Goal: Navigation & Orientation: Find specific page/section

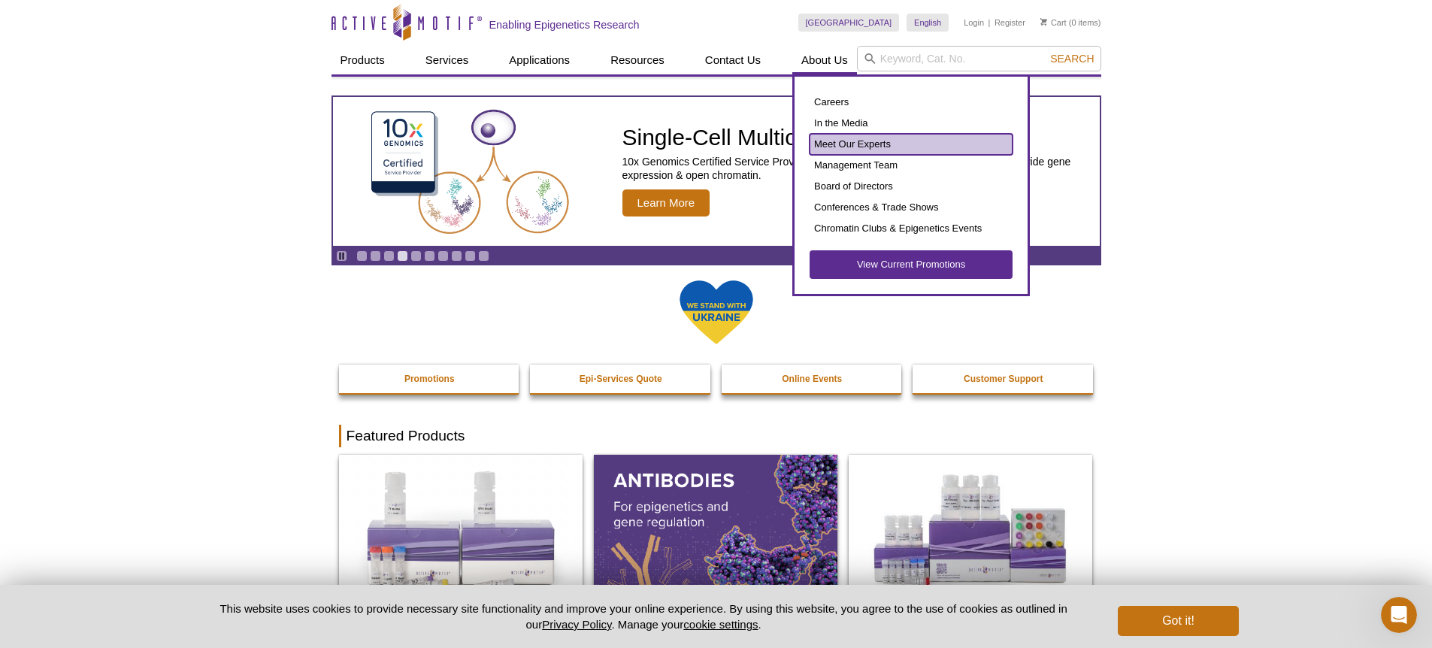
click at [894, 144] on link "Meet Our Experts" at bounding box center [910, 144] width 203 height 21
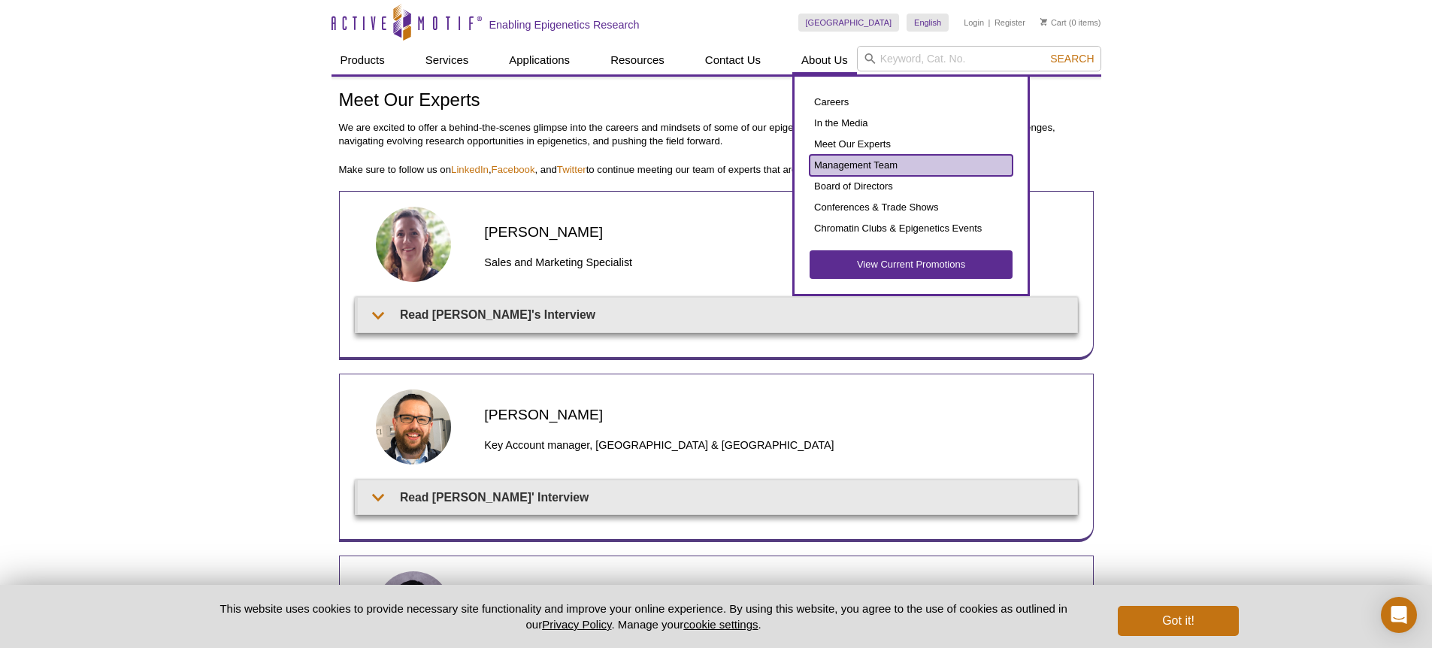
click at [858, 162] on link "Management Team" at bounding box center [910, 165] width 203 height 21
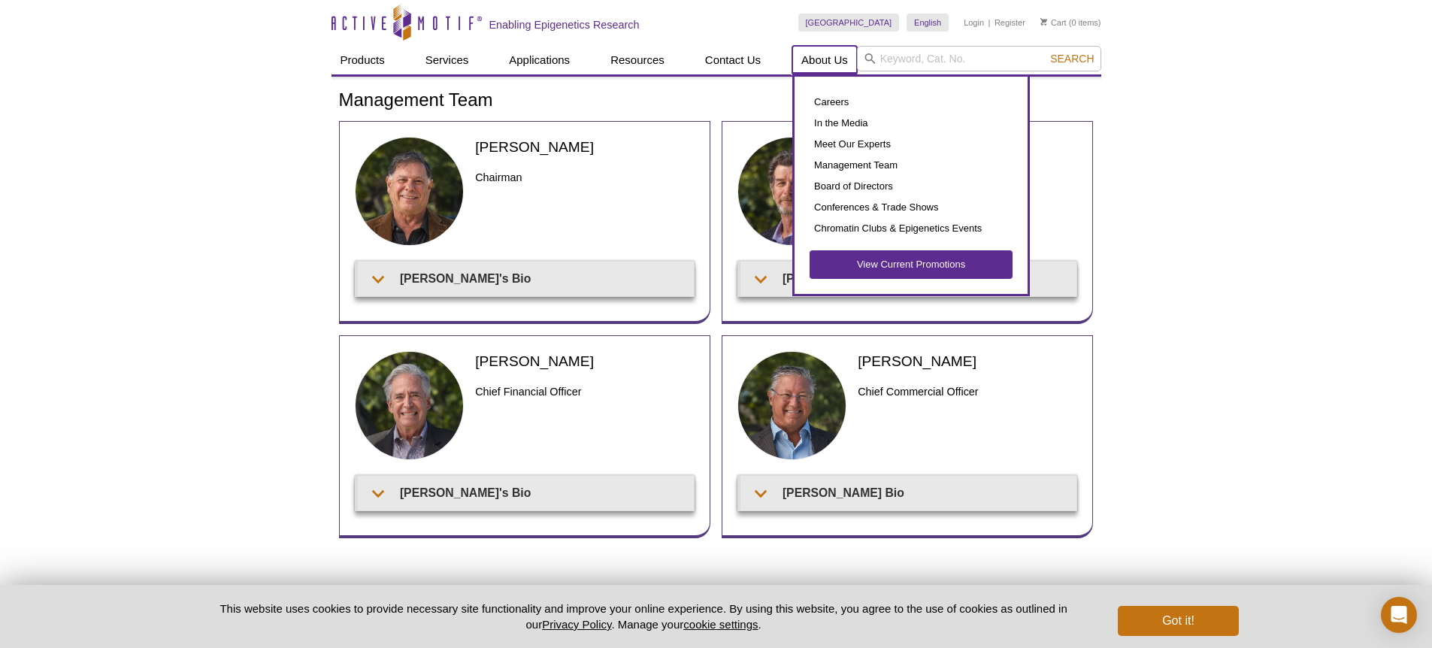
click at [818, 62] on link "About Us" at bounding box center [824, 60] width 65 height 29
click at [833, 187] on link "Board of Directors" at bounding box center [910, 186] width 203 height 21
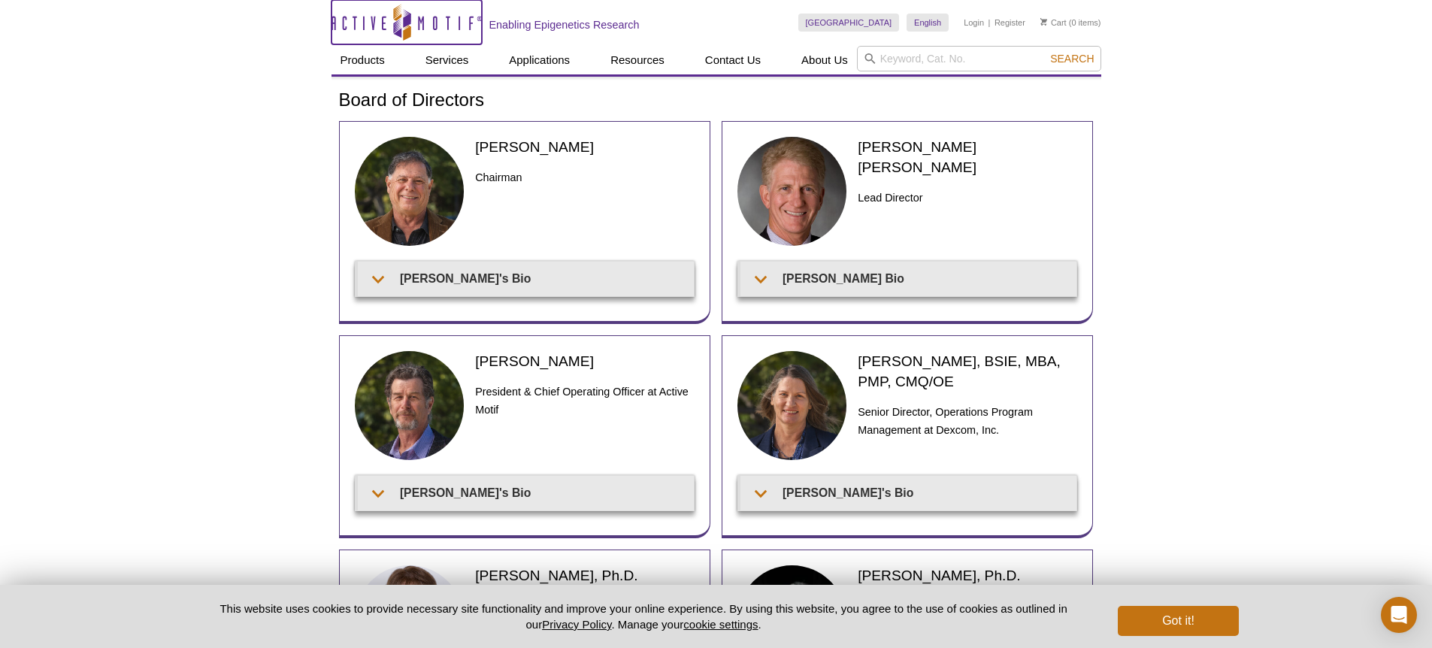
click at [431, 19] on icon "Active Motif Logo" at bounding box center [406, 22] width 150 height 37
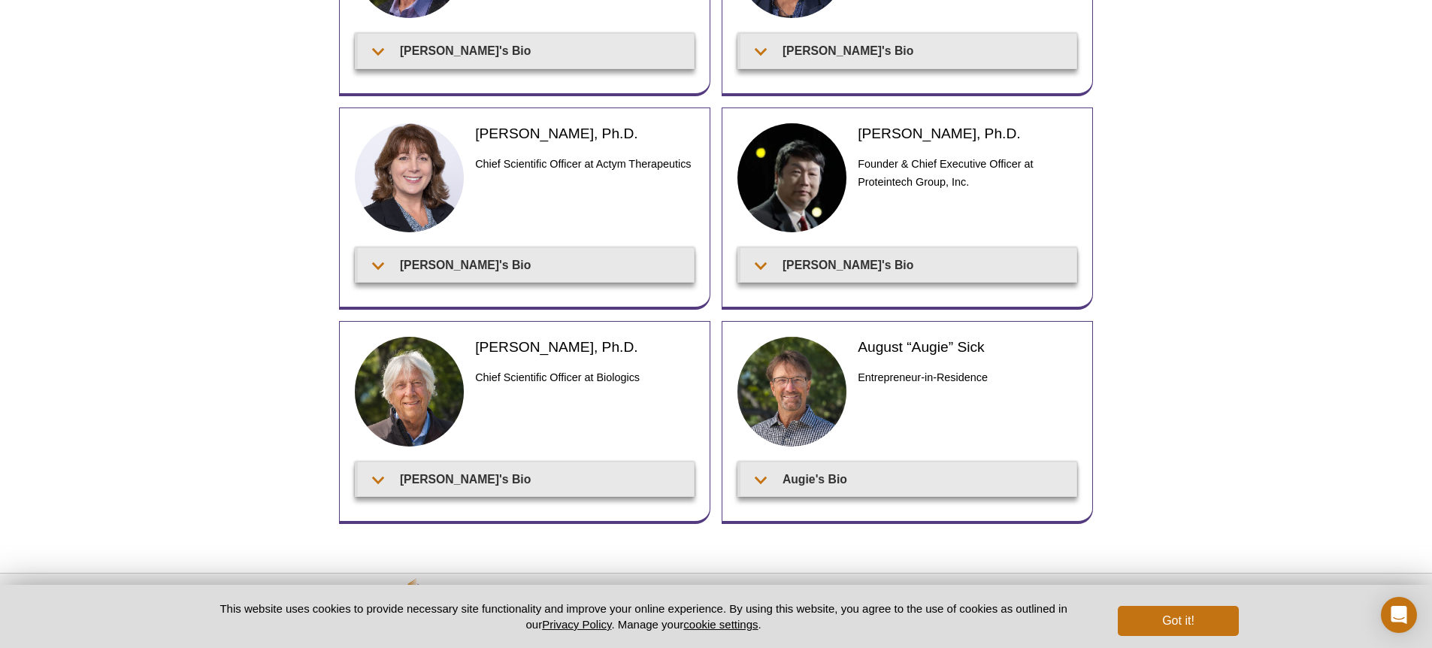
scroll to position [498, 0]
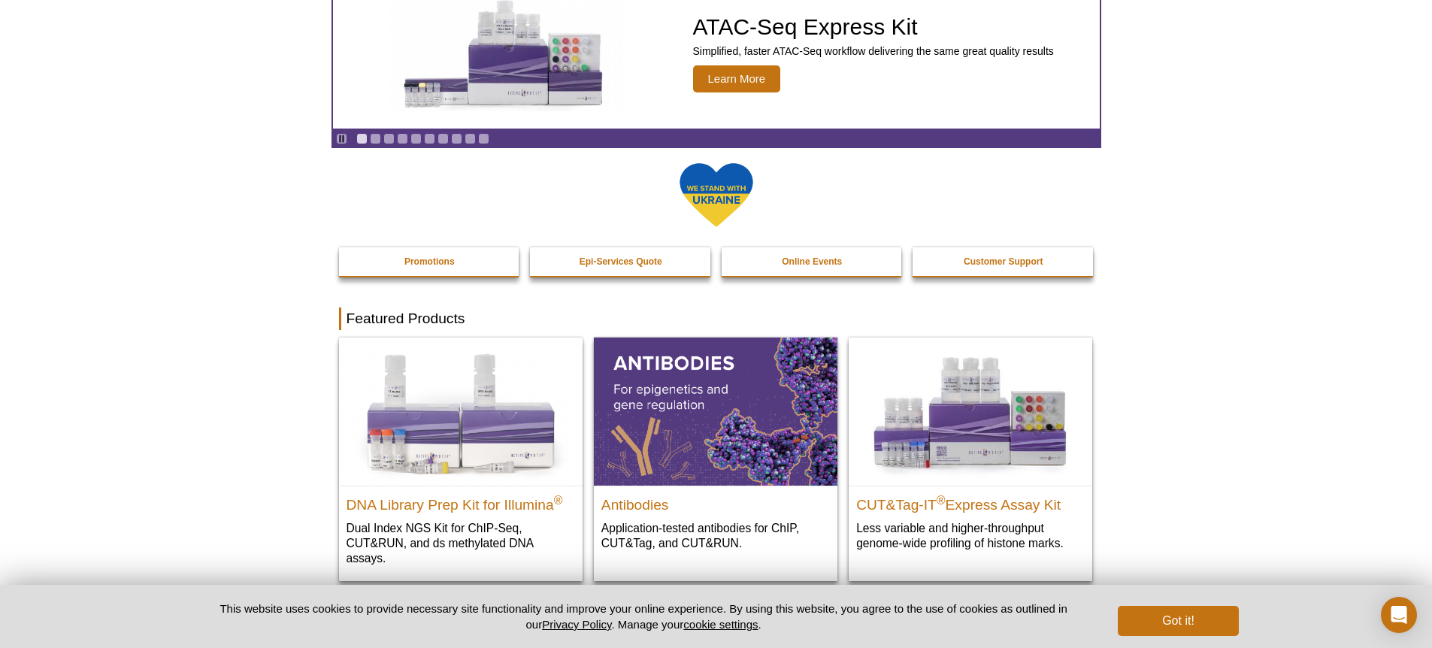
scroll to position [122, 0]
